Goal: Book appointment/travel/reservation

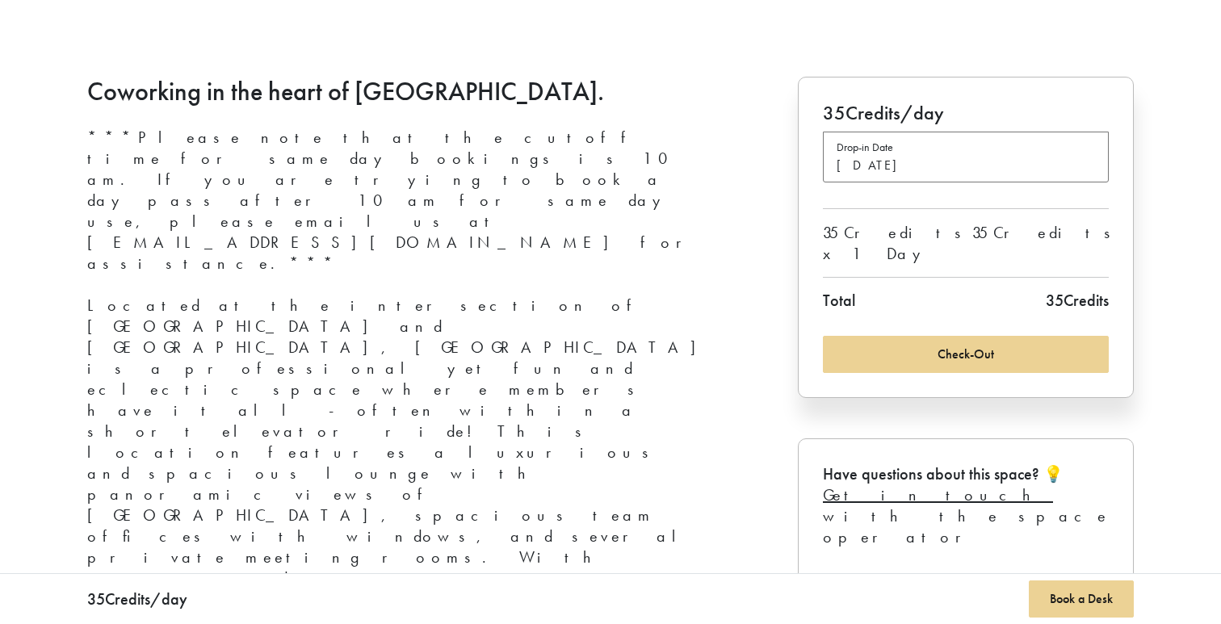
scroll to position [575, 0]
click at [915, 177] on button "Drop-in Date [DATE]" at bounding box center [966, 155] width 286 height 51
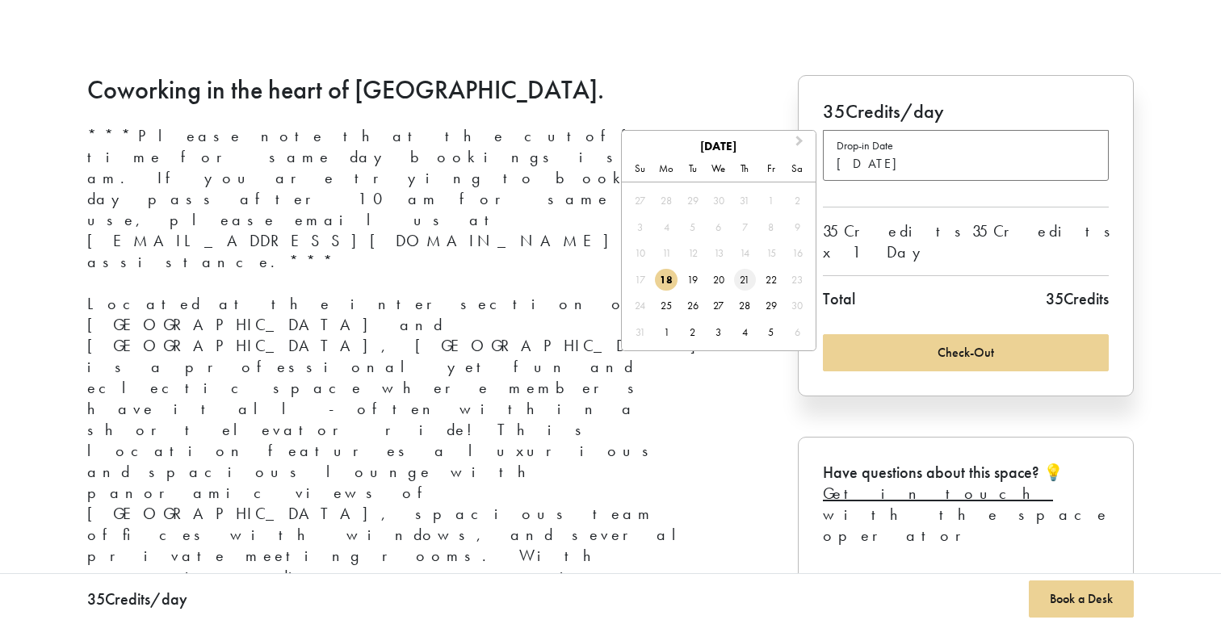
click at [740, 280] on div "21" at bounding box center [745, 280] width 22 height 22
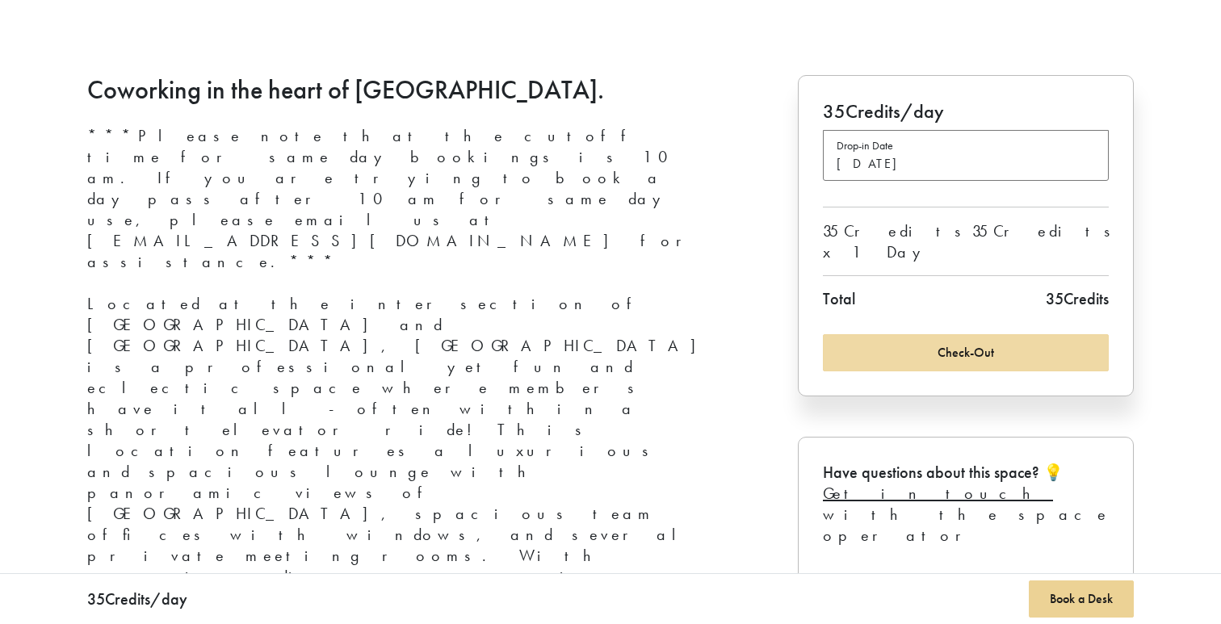
click at [982, 334] on button "Check-Out" at bounding box center [966, 352] width 286 height 37
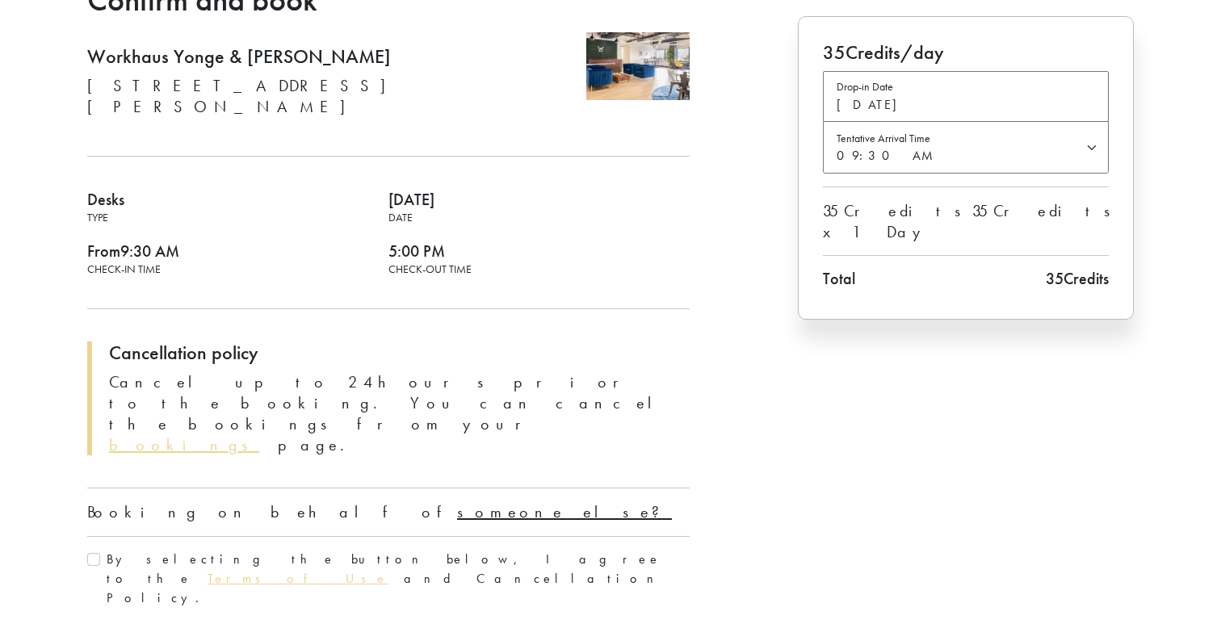
scroll to position [174, 0]
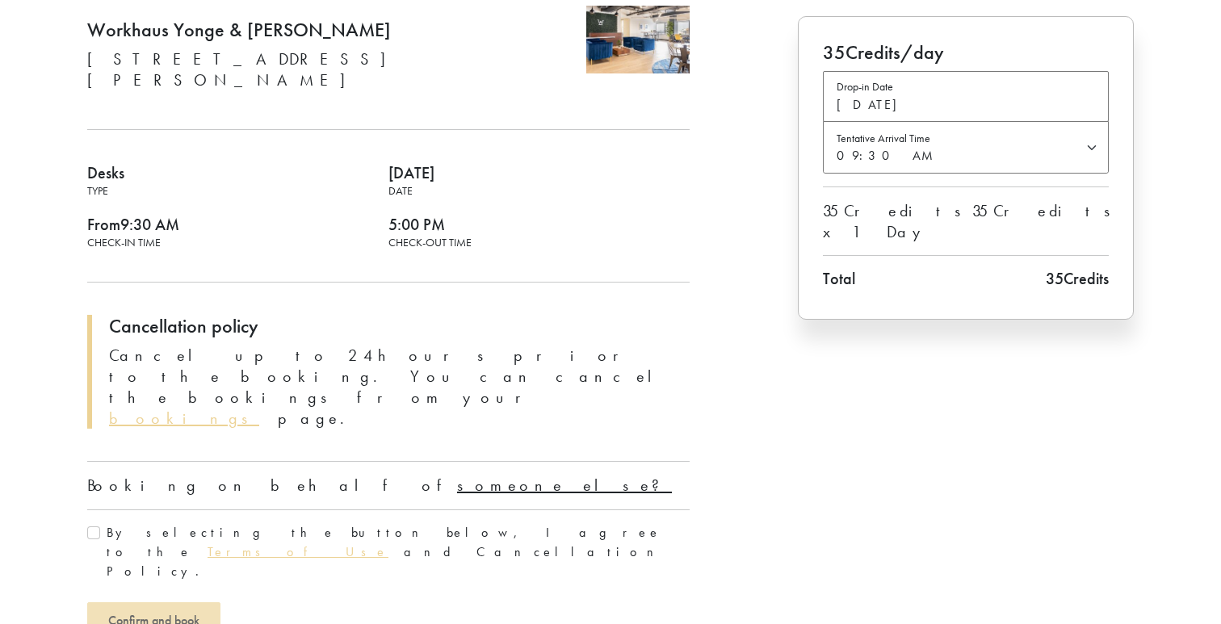
click at [457, 475] on u "someone else?" at bounding box center [564, 485] width 215 height 21
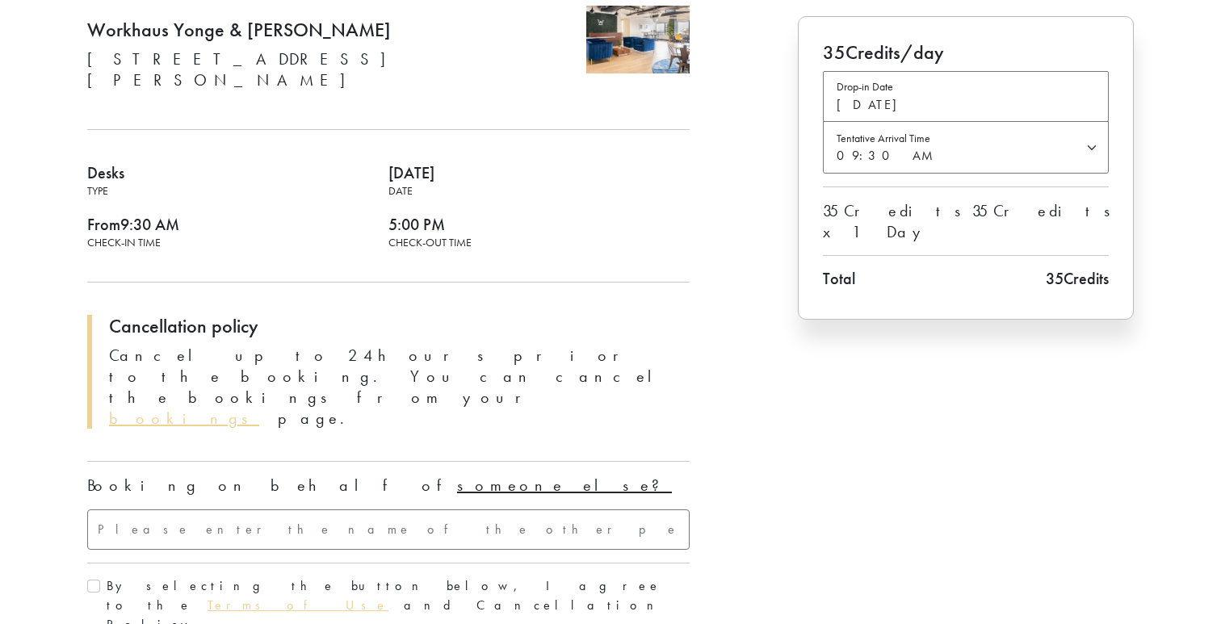
click at [123, 510] on input "text" at bounding box center [388, 530] width 603 height 40
paste input "Ebimi Egbedi"
type input "Ebimi Egbedi"
click at [93, 577] on div "By selecting the button below, I agree to the Terms of Use and Cancellation Pol…" at bounding box center [388, 606] width 603 height 58
click at [93, 580] on input "By selecting the button below, I agree to the Terms of Use and Cancellation Pol…" at bounding box center [93, 586] width 13 height 13
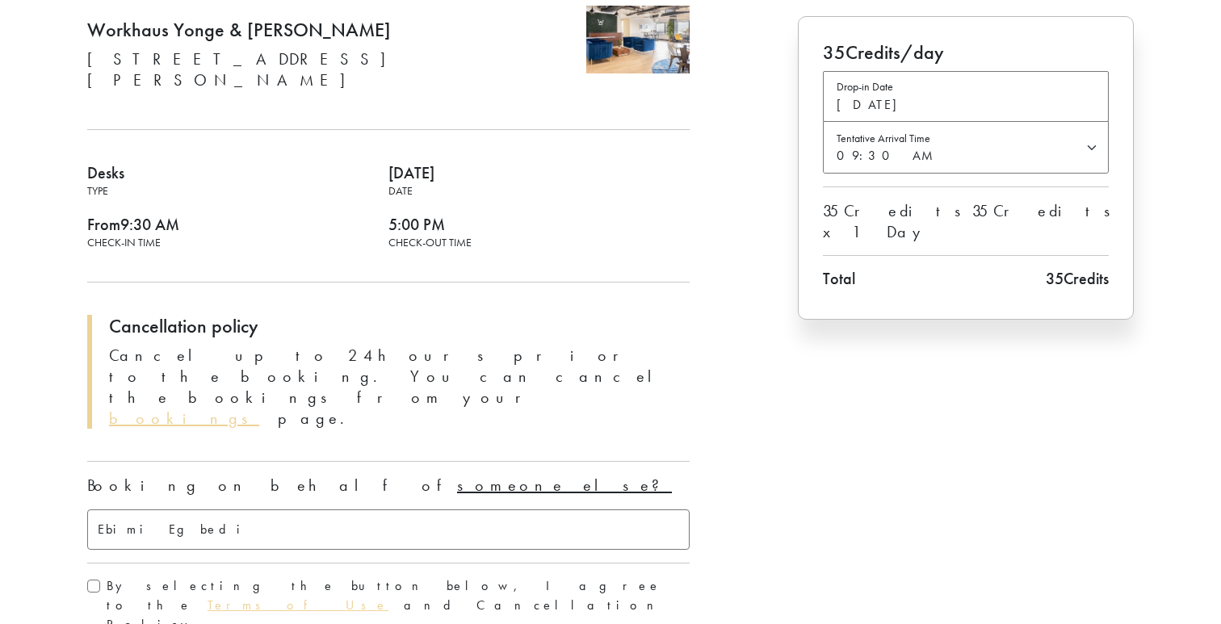
checkbox input "true"
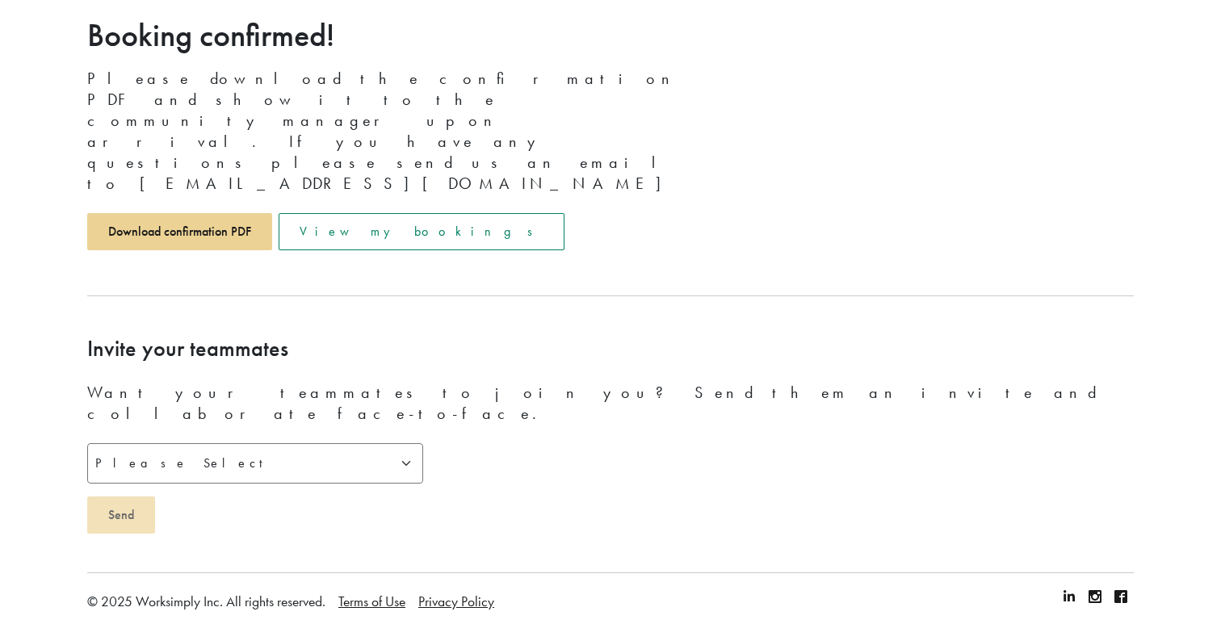
scroll to position [0, 0]
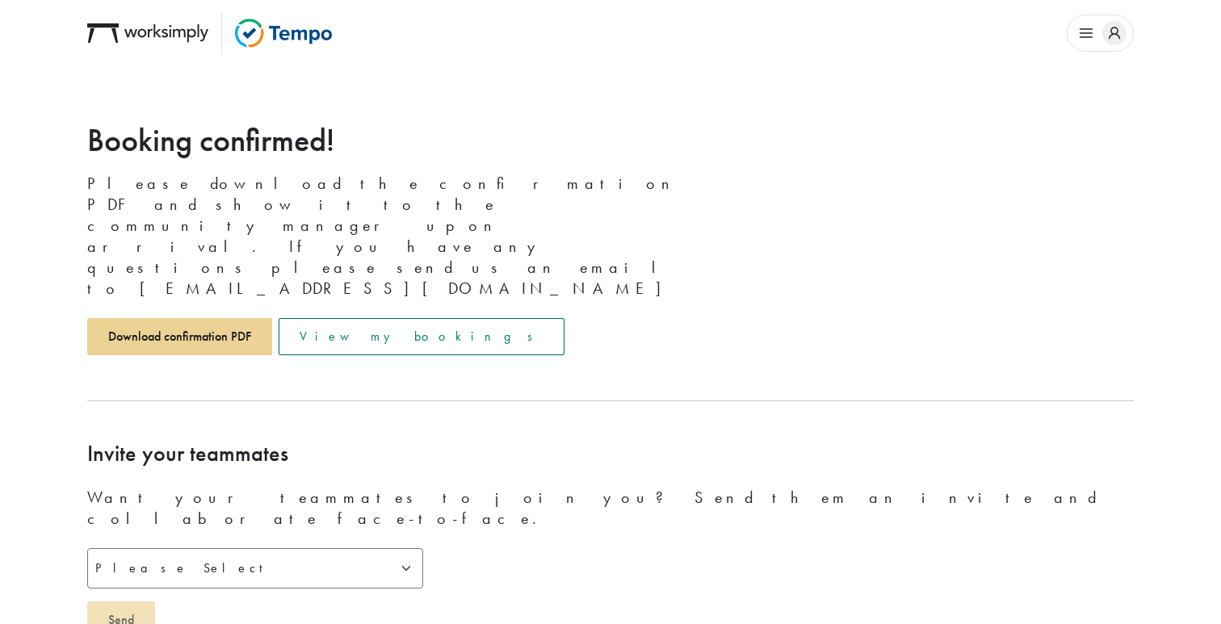
click at [348, 318] on link "View my bookings" at bounding box center [422, 336] width 286 height 37
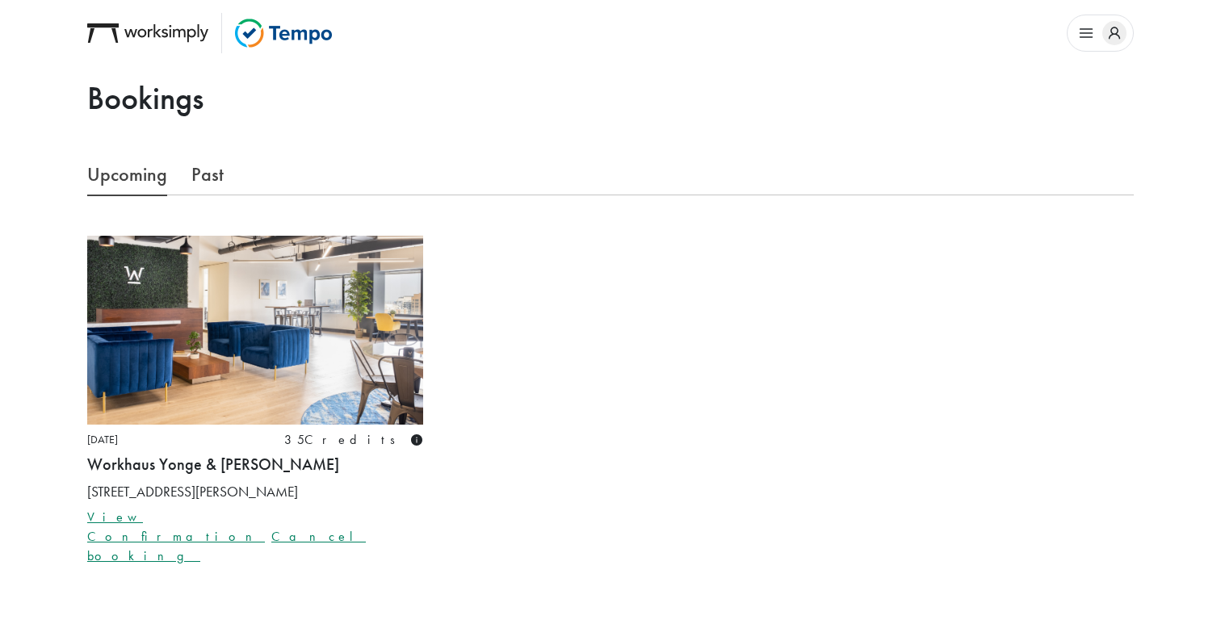
click at [146, 513] on link "View Confirmation" at bounding box center [176, 527] width 178 height 36
click at [674, 225] on div "Upcoming Past" at bounding box center [611, 194] width 1066 height 82
